Goal: Book appointment/travel/reservation

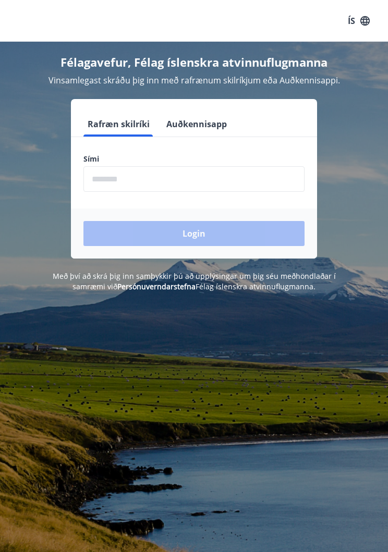
click at [168, 182] on input "phone" at bounding box center [193, 179] width 221 height 26
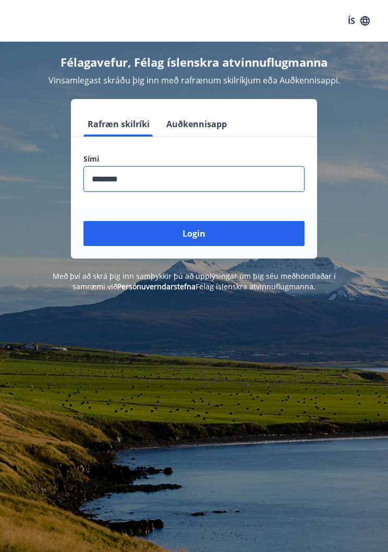
type input "********"
click at [213, 240] on button "Login" at bounding box center [193, 233] width 221 height 25
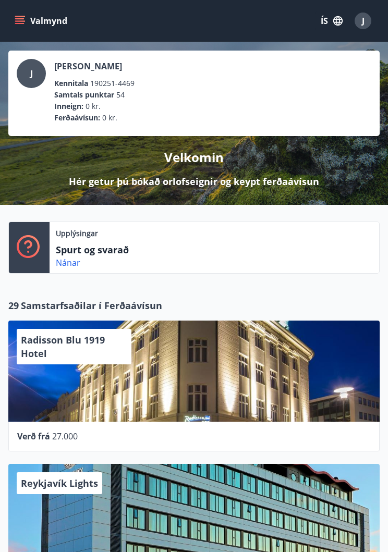
click at [26, 26] on button "Valmynd" at bounding box center [42, 20] width 59 height 19
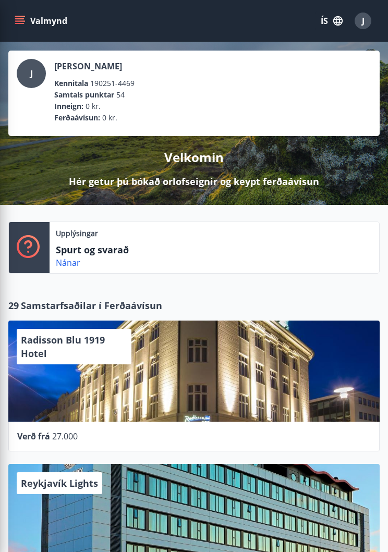
click at [345, 94] on li "Samtals punktar 54" at bounding box center [206, 94] width 304 height 11
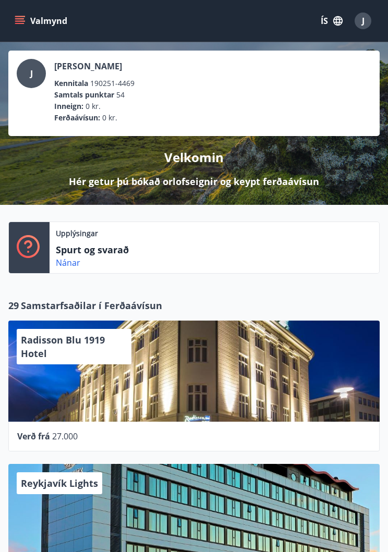
click at [363, 22] on span "J" at bounding box center [363, 20] width 3 height 11
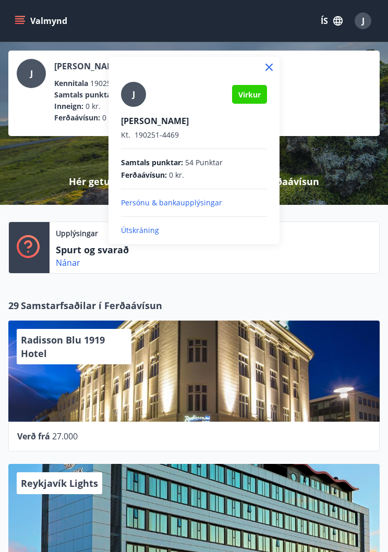
click at [271, 71] on icon at bounding box center [269, 67] width 13 height 13
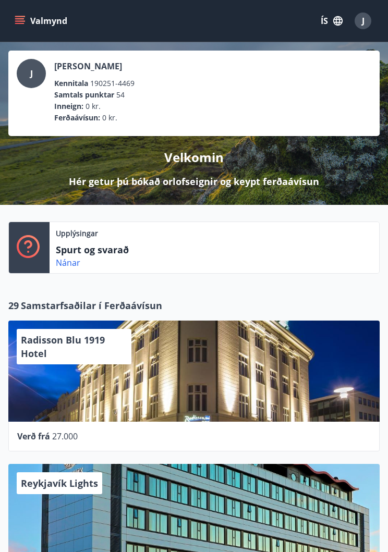
click at [336, 22] on icon "button" at bounding box center [337, 20] width 9 height 9
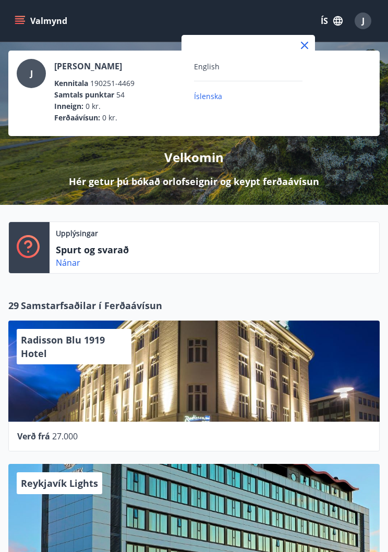
click at [322, 18] on div at bounding box center [194, 276] width 388 height 552
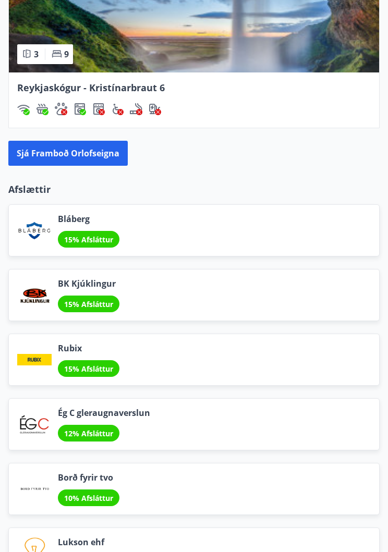
scroll to position [1573, 0]
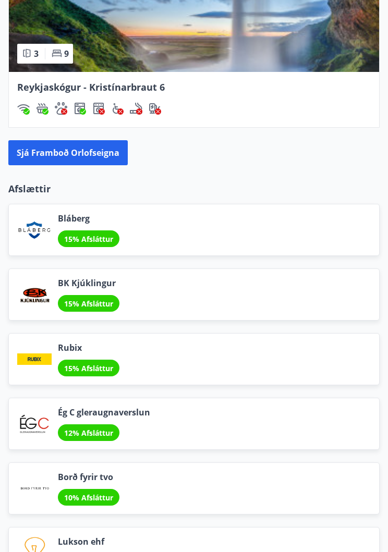
click at [94, 154] on button "Sjá framboð orlofseigna" at bounding box center [67, 152] width 119 height 25
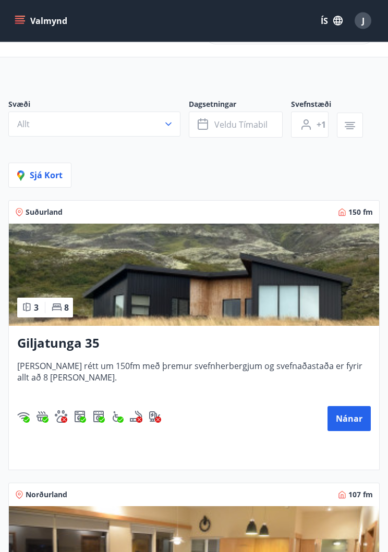
scroll to position [38, 0]
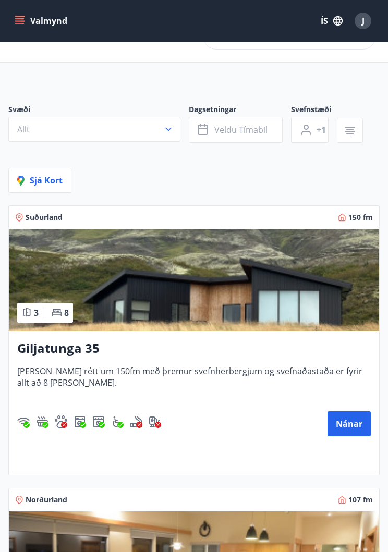
click at [349, 430] on button "Nánar" at bounding box center [348, 423] width 43 height 25
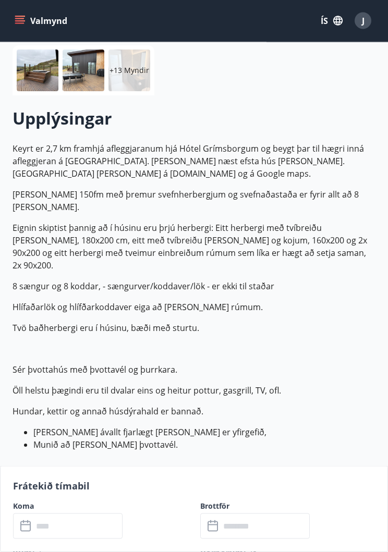
scroll to position [194, 0]
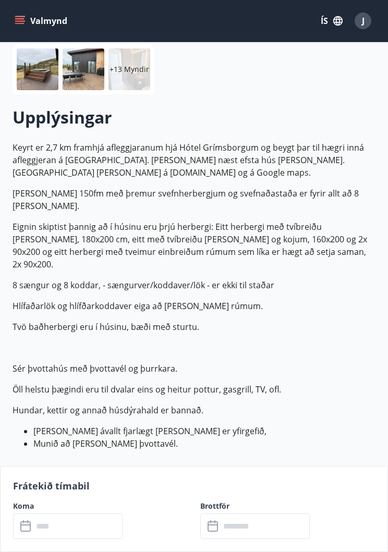
click at [72, 493] on p "Frátekið tímabil" at bounding box center [194, 486] width 362 height 14
click at [60, 493] on p "Frátekið tímabil" at bounding box center [194, 486] width 362 height 14
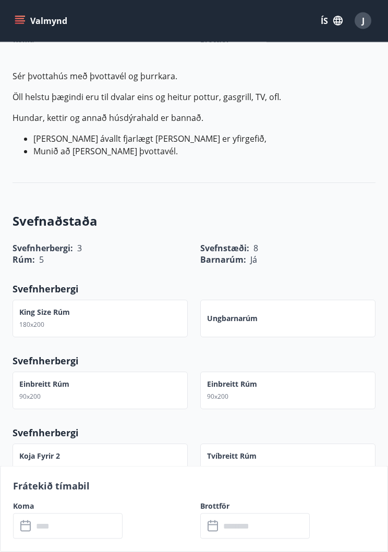
scroll to position [487, 0]
click at [72, 493] on p "Frátekið tímabil" at bounding box center [194, 486] width 362 height 14
click at [59, 539] on input "text" at bounding box center [78, 527] width 90 height 26
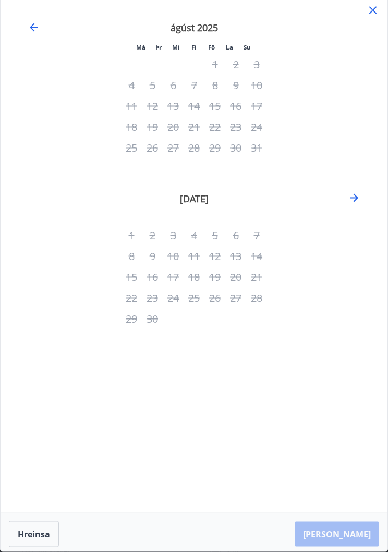
scroll to position [591, 0]
click at [353, 199] on icon "Move forward to switch to the next month." at bounding box center [354, 198] width 13 height 13
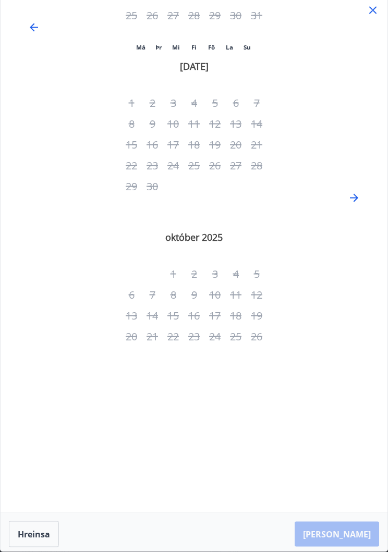
scroll to position [592, 0]
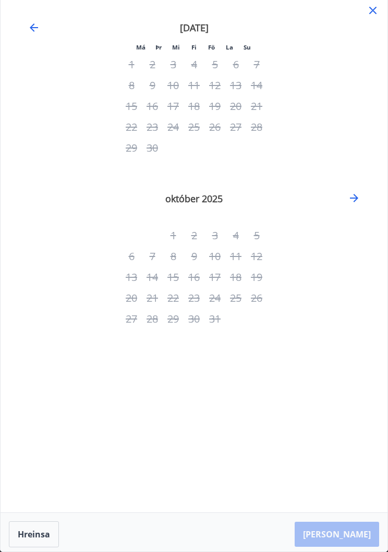
click at [352, 203] on icon "Move forward to switch to the next month." at bounding box center [354, 198] width 13 height 13
click at [353, 199] on icon "Move forward to switch to the next month." at bounding box center [354, 198] width 13 height 13
click at [35, 28] on icon "Move backward to switch to the previous month." at bounding box center [34, 27] width 8 height 8
click at [29, 26] on icon "Move backward to switch to the previous month." at bounding box center [34, 27] width 13 height 13
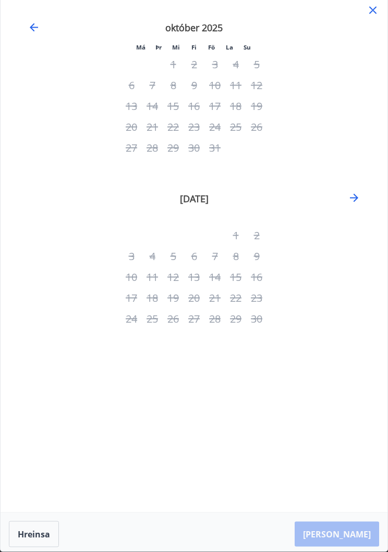
scroll to position [358, 0]
click at [28, 29] on icon "Move backward to switch to the previous month." at bounding box center [34, 27] width 13 height 13
click at [239, 151] on div "30" at bounding box center [235, 148] width 21 height 21
click at [242, 155] on div "30" at bounding box center [235, 148] width 21 height 21
click at [242, 152] on div "30" at bounding box center [235, 148] width 21 height 21
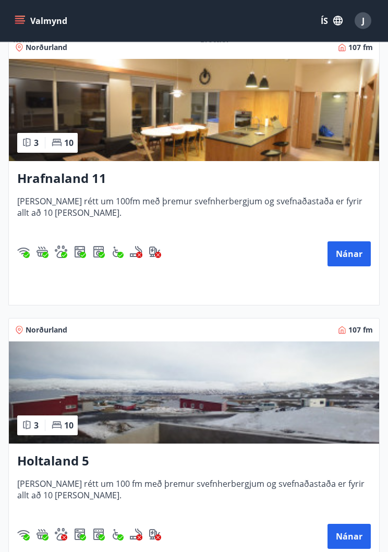
scroll to position [484, 0]
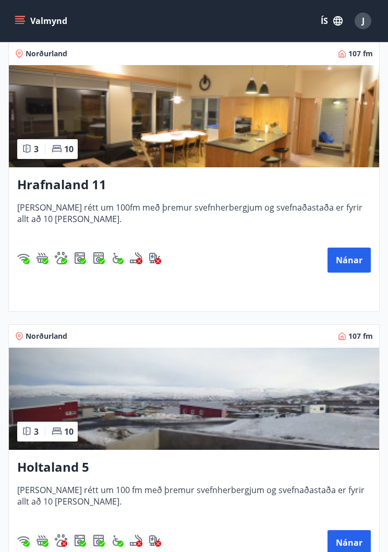
click at [349, 263] on button "Nánar" at bounding box center [348, 260] width 43 height 25
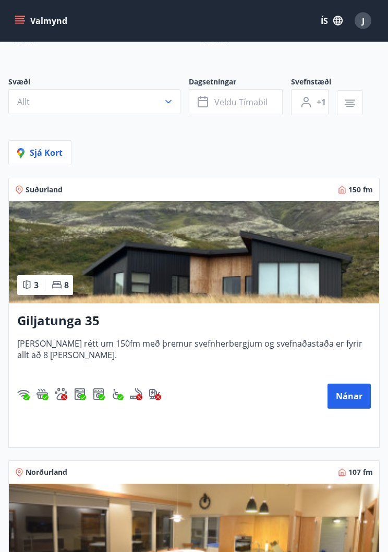
scroll to position [70, 0]
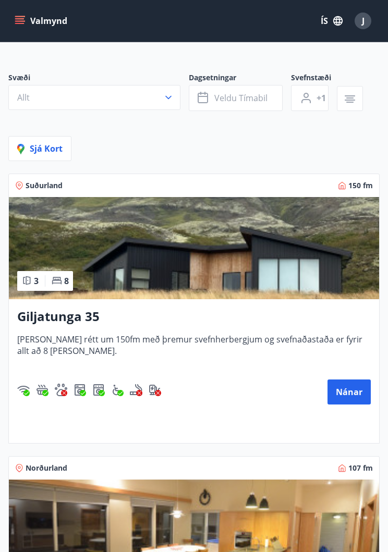
click at [351, 400] on button "Nánar" at bounding box center [348, 392] width 43 height 25
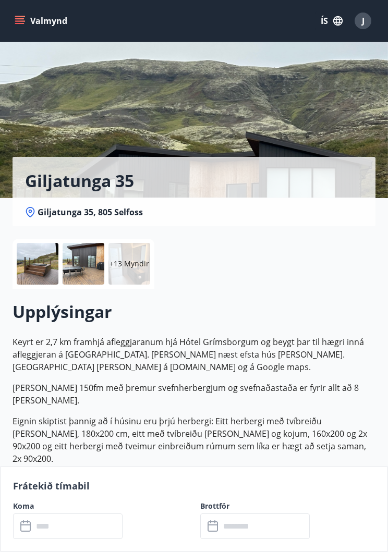
click at [130, 262] on p "+13 Myndir" at bounding box center [129, 264] width 40 height 10
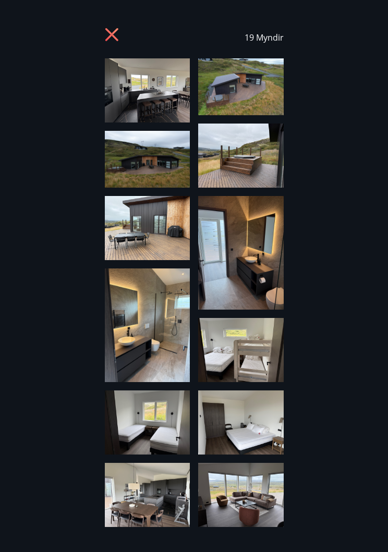
click at [156, 95] on img at bounding box center [148, 90] width 86 height 64
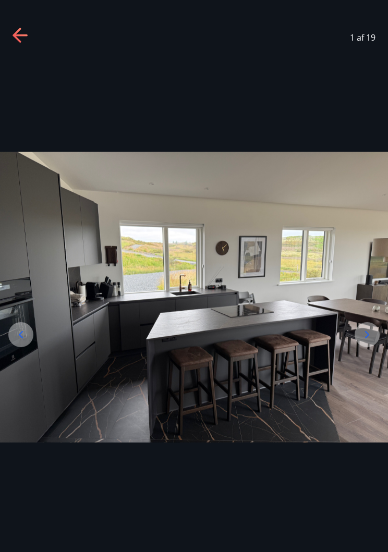
scroll to position [5, 0]
click at [20, 30] on icon at bounding box center [17, 35] width 8 height 15
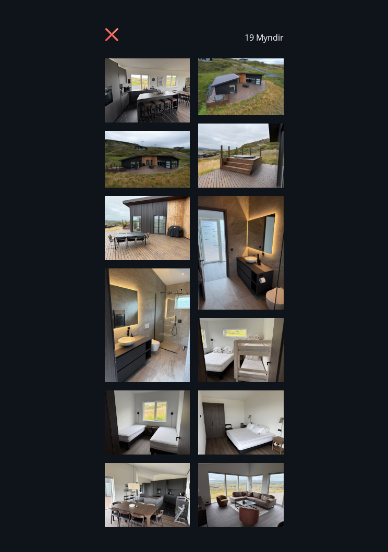
click at [159, 89] on img at bounding box center [148, 90] width 86 height 64
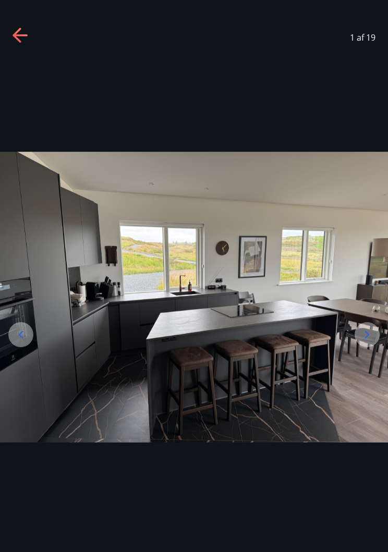
click at [379, 290] on img at bounding box center [194, 297] width 388 height 291
click at [374, 347] on div at bounding box center [367, 334] width 25 height 25
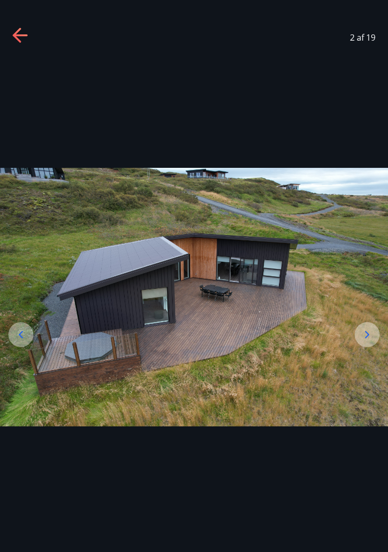
click at [370, 347] on div at bounding box center [367, 334] width 25 height 25
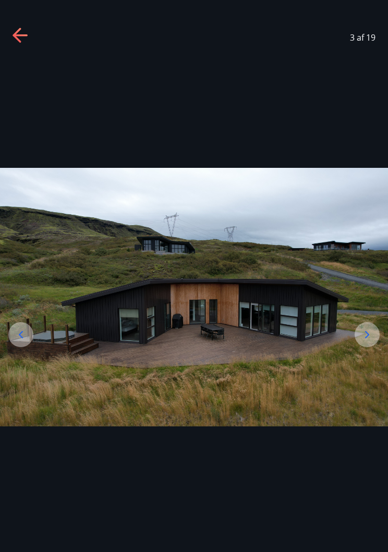
click at [369, 341] on icon at bounding box center [367, 334] width 13 height 13
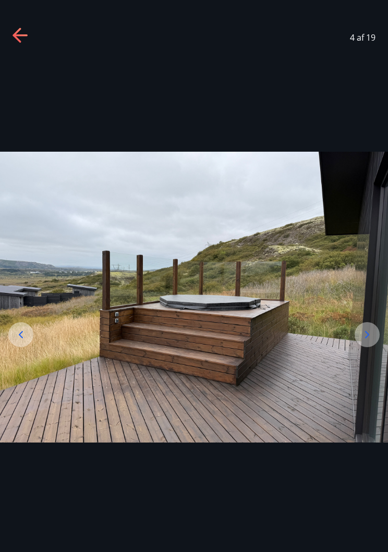
click at [367, 341] on icon at bounding box center [367, 334] width 13 height 13
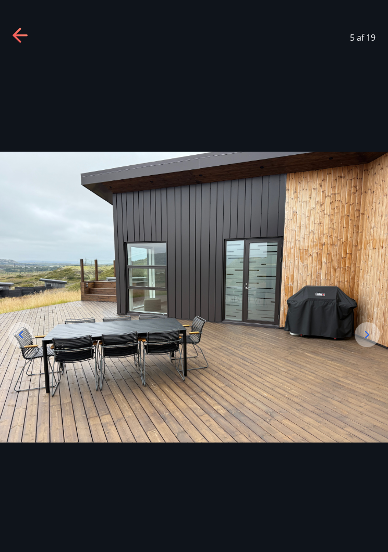
click at [367, 339] on icon at bounding box center [367, 334] width 13 height 13
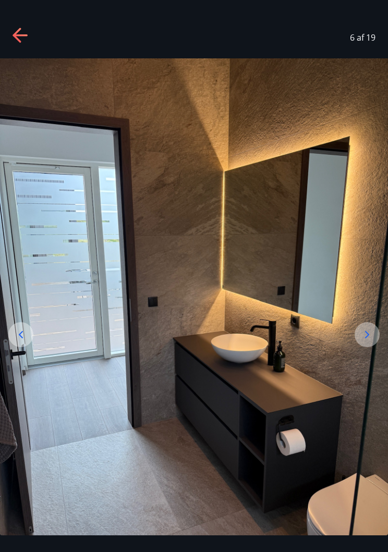
click at [21, 347] on div at bounding box center [20, 334] width 25 height 25
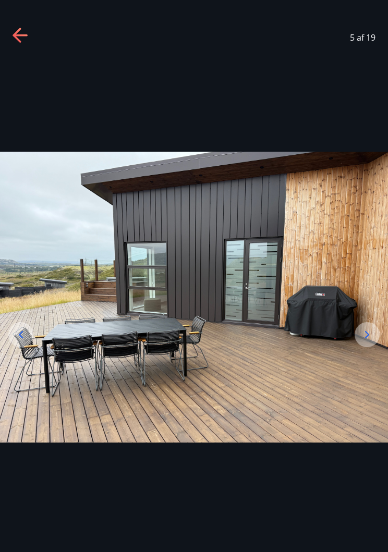
click at [369, 340] on icon at bounding box center [367, 334] width 13 height 13
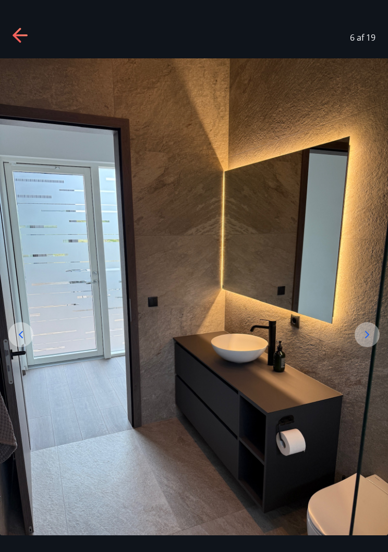
click at [368, 338] on icon at bounding box center [367, 334] width 4 height 7
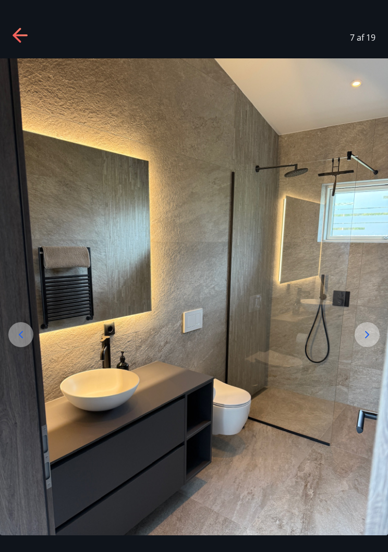
click at [365, 341] on icon at bounding box center [367, 334] width 13 height 13
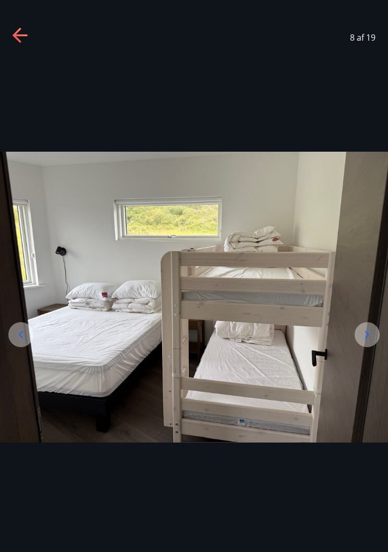
click at [366, 341] on icon at bounding box center [367, 334] width 13 height 13
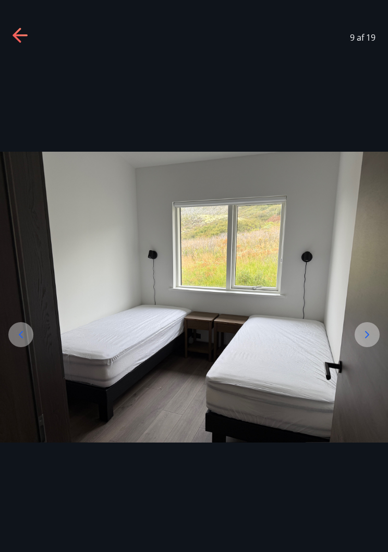
click at [365, 341] on icon at bounding box center [367, 334] width 13 height 13
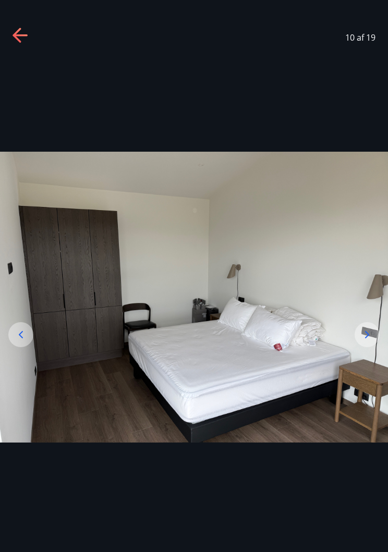
click at [370, 341] on icon at bounding box center [367, 334] width 13 height 13
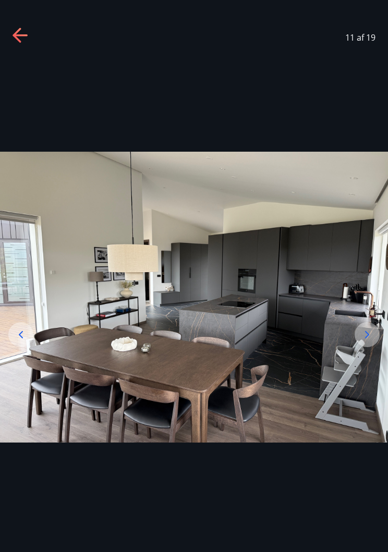
click at [368, 341] on icon at bounding box center [367, 334] width 13 height 13
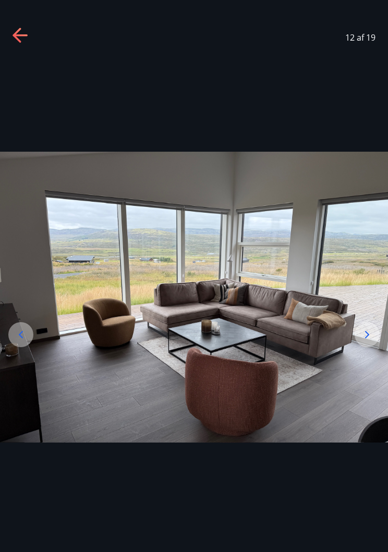
click at [367, 341] on icon at bounding box center [367, 334] width 13 height 13
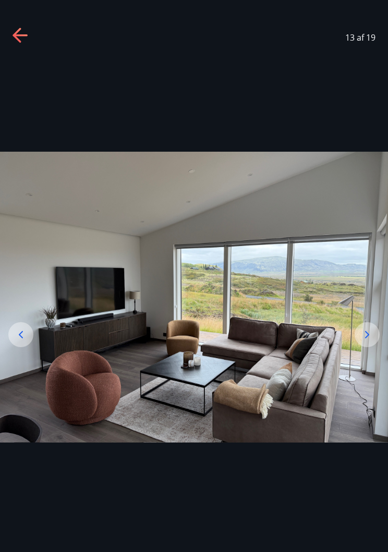
click at [367, 341] on icon at bounding box center [367, 334] width 13 height 13
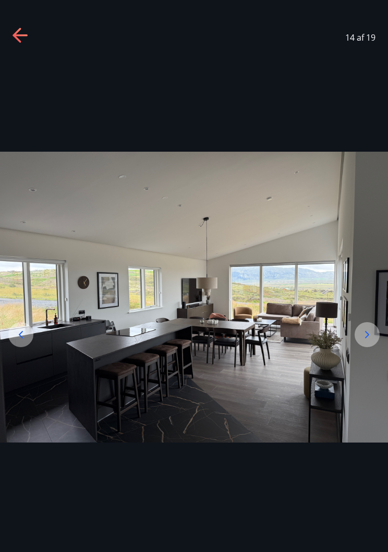
click at [369, 341] on icon at bounding box center [367, 334] width 13 height 13
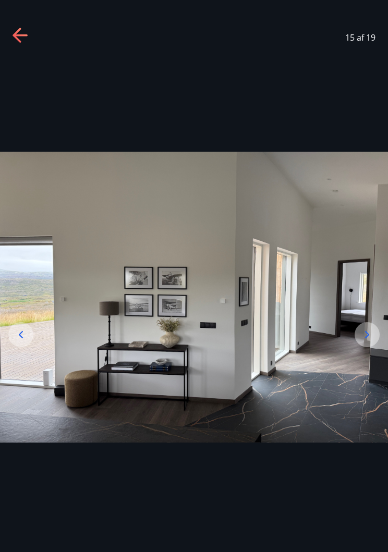
click at [370, 341] on icon at bounding box center [367, 334] width 13 height 13
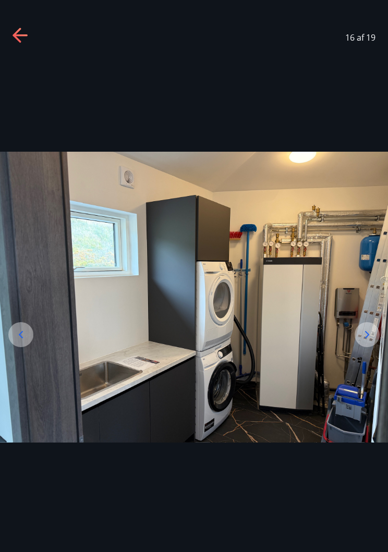
click at [370, 341] on icon at bounding box center [367, 334] width 13 height 13
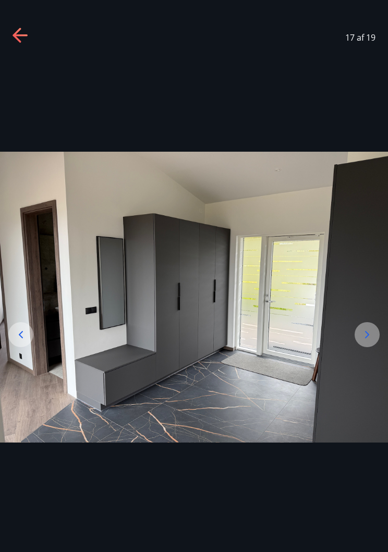
click at [366, 341] on icon at bounding box center [367, 334] width 13 height 13
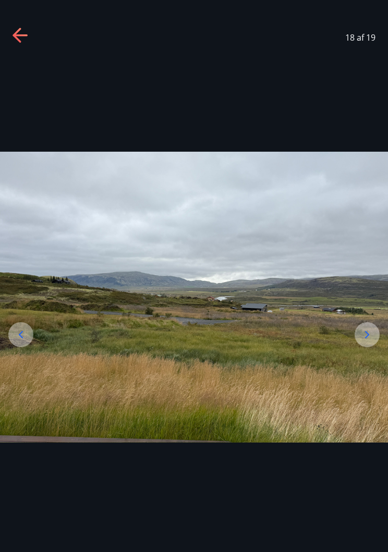
click at [369, 341] on icon at bounding box center [367, 334] width 13 height 13
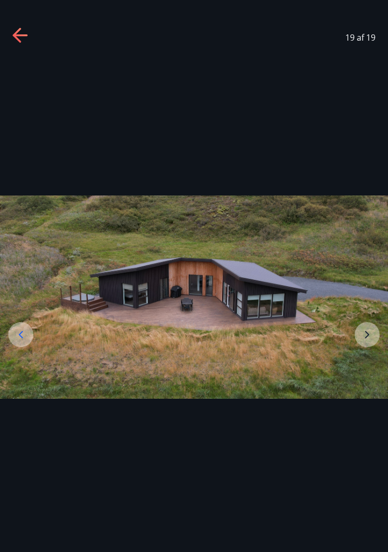
click at [368, 344] on img at bounding box center [194, 297] width 388 height 203
click at [25, 36] on icon at bounding box center [20, 35] width 15 height 2
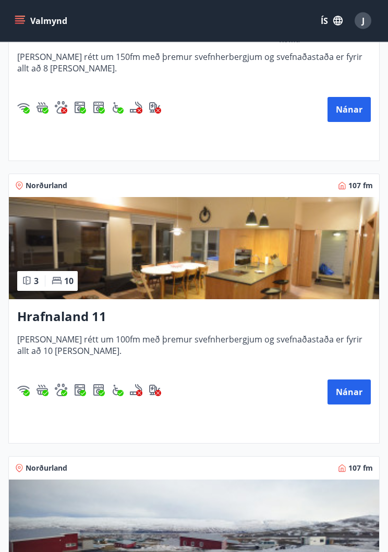
scroll to position [352, 0]
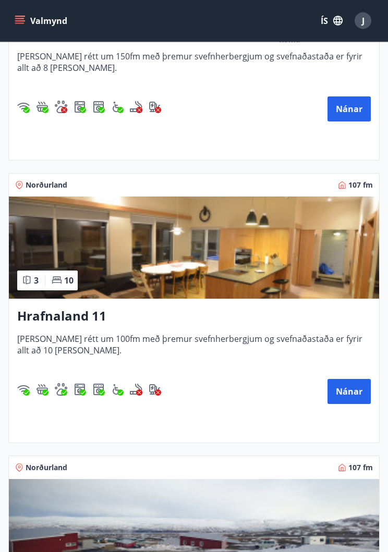
click at [351, 393] on button "Nánar" at bounding box center [348, 392] width 43 height 25
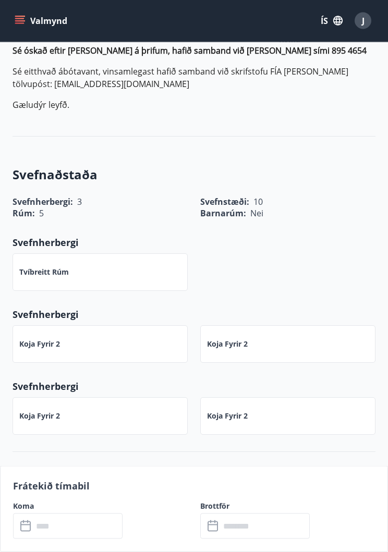
scroll to position [621, 0]
click at [33, 511] on label "Koma" at bounding box center [100, 506] width 175 height 10
click at [31, 511] on label "Koma" at bounding box center [100, 506] width 175 height 10
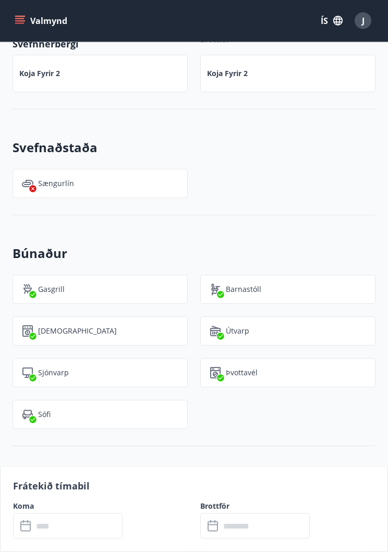
scroll to position [964, 0]
click at [30, 511] on label "Koma" at bounding box center [100, 506] width 175 height 10
click at [20, 511] on label "Koma" at bounding box center [100, 506] width 175 height 10
click at [26, 511] on label "Koma" at bounding box center [100, 506] width 175 height 10
click at [56, 493] on p "Frátekið tímabil" at bounding box center [194, 486] width 362 height 14
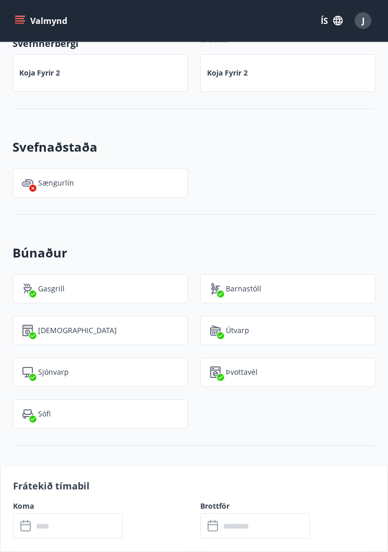
scroll to position [964, 0]
click at [58, 539] on input "text" at bounding box center [78, 527] width 90 height 26
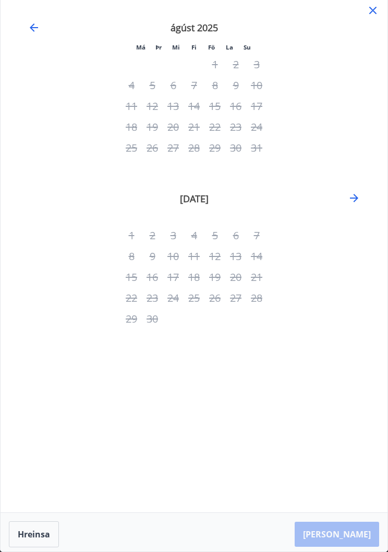
scroll to position [1467, 0]
click at [356, 201] on icon "Move forward to switch to the next month." at bounding box center [354, 198] width 13 height 13
click at [356, 202] on icon "Move forward to switch to the next month." at bounding box center [354, 198] width 13 height 13
click at [358, 198] on icon "Move forward to switch to the next month." at bounding box center [354, 198] width 13 height 13
click at [356, 199] on icon "Move forward to switch to the next month." at bounding box center [354, 198] width 8 height 8
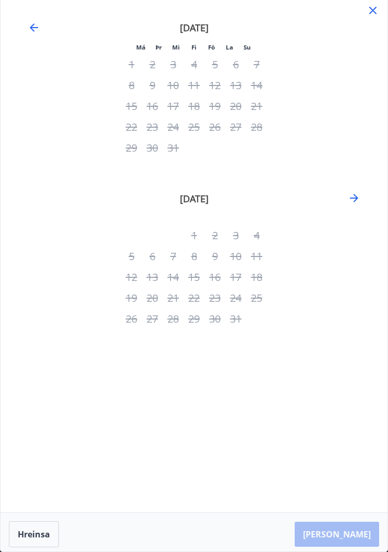
click at [356, 200] on icon "Move forward to switch to the next month." at bounding box center [354, 198] width 8 height 8
click at [36, 30] on icon "Move backward to switch to the previous month." at bounding box center [34, 27] width 13 height 13
click at [29, 28] on icon "Move backward to switch to the previous month." at bounding box center [34, 27] width 13 height 13
click at [36, 26] on icon "Move backward to switch to the previous month." at bounding box center [34, 27] width 13 height 13
click at [35, 26] on icon "Move backward to switch to the previous month." at bounding box center [34, 27] width 13 height 13
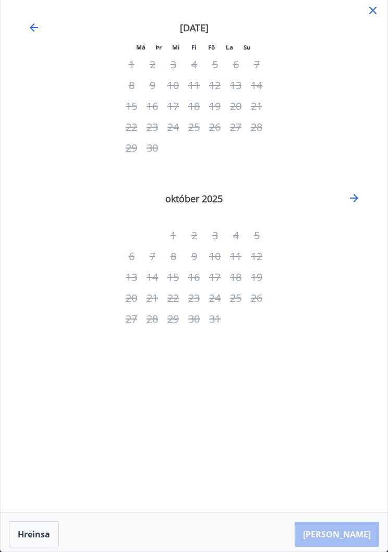
click at [34, 28] on icon "Move backward to switch to the previous month." at bounding box center [34, 27] width 13 height 13
click at [35, 31] on icon "Move backward to switch to the previous month." at bounding box center [34, 27] width 13 height 13
click at [37, 30] on icon "Move backward to switch to the previous month." at bounding box center [34, 27] width 13 height 13
click at [38, 29] on icon "Move backward to switch to the previous month." at bounding box center [34, 27] width 13 height 13
click at [369, 13] on icon at bounding box center [373, 10] width 13 height 13
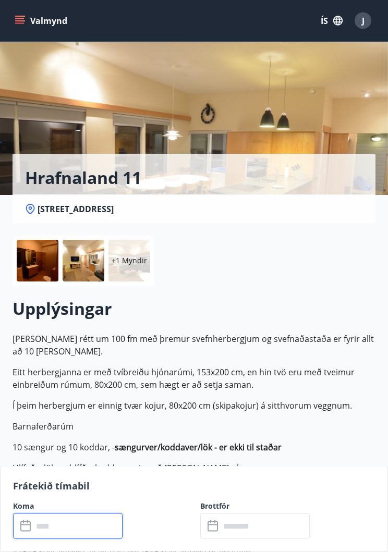
scroll to position [0, 0]
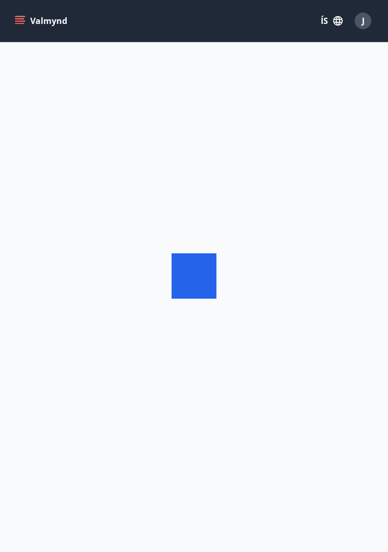
scroll to position [16, 0]
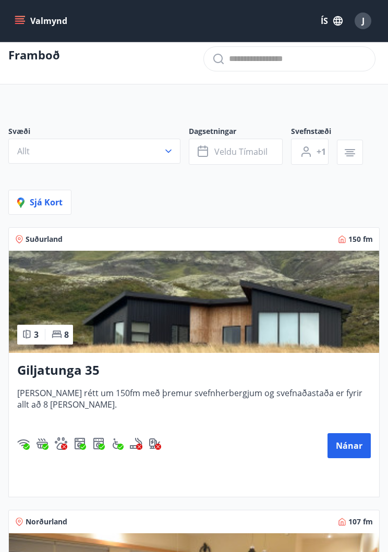
click at [22, 21] on icon "menu" at bounding box center [20, 20] width 11 height 1
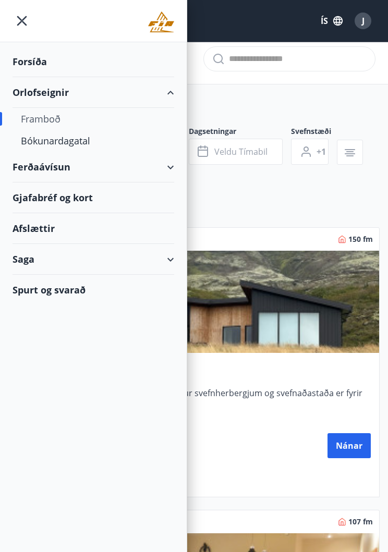
click at [59, 119] on div "Framboð" at bounding box center [93, 119] width 145 height 22
click at [54, 116] on div "Framboð" at bounding box center [93, 119] width 145 height 22
click at [53, 117] on div "Framboð" at bounding box center [93, 119] width 145 height 22
click at [54, 117] on div "Framboð" at bounding box center [93, 119] width 145 height 22
click at [83, 144] on div "Bókunardagatal" at bounding box center [93, 141] width 145 height 22
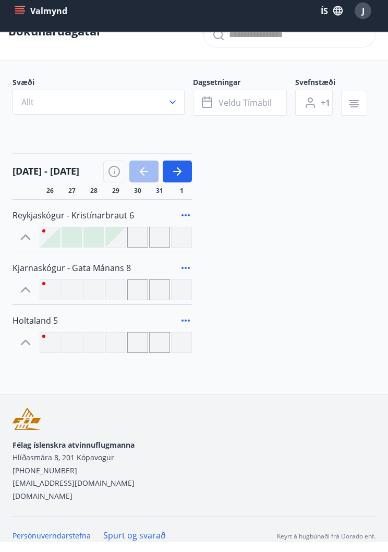
scroll to position [30, 0]
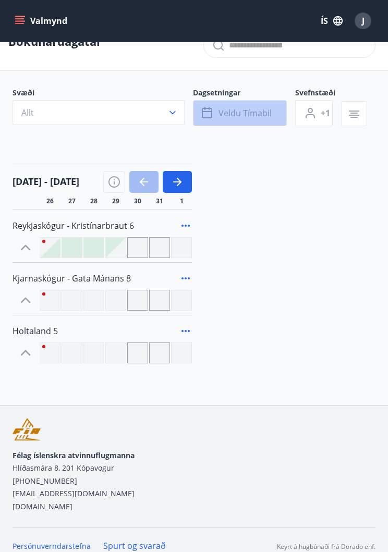
click at [251, 117] on span "Veldu tímabil" at bounding box center [244, 112] width 53 height 11
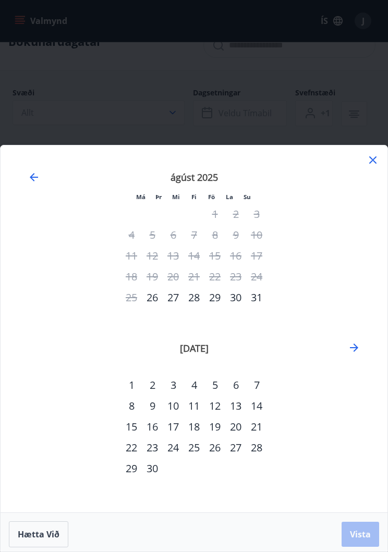
click at [238, 308] on div "30" at bounding box center [235, 297] width 21 height 21
click at [218, 308] on div "29" at bounding box center [214, 297] width 21 height 21
click at [217, 396] on div "5" at bounding box center [214, 385] width 21 height 21
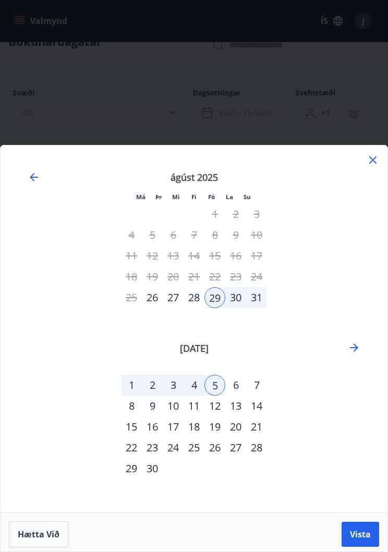
click at [363, 547] on button "Vista" at bounding box center [361, 534] width 38 height 25
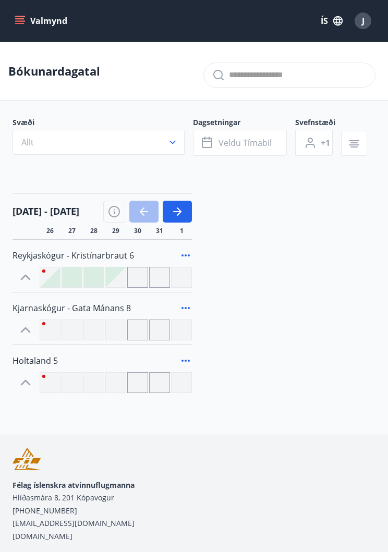
scroll to position [31, 0]
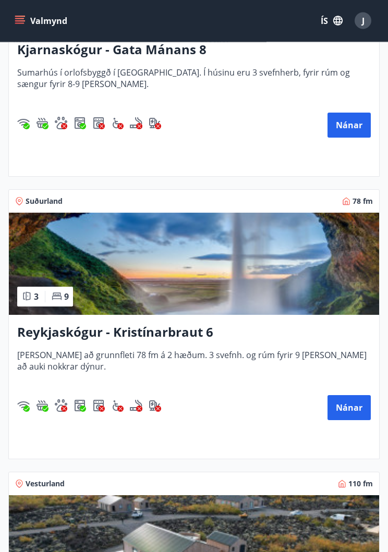
scroll to position [1178, 0]
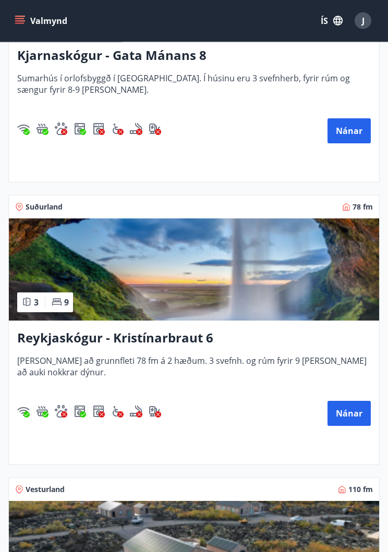
click at [359, 26] on div "J" at bounding box center [363, 21] width 17 height 17
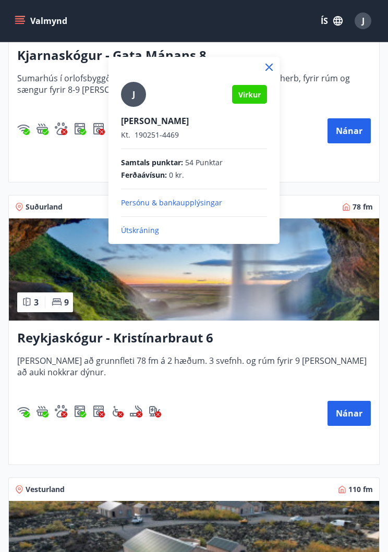
click at [148, 230] on p "Útskráning" at bounding box center [194, 230] width 146 height 10
